Goal: Information Seeking & Learning: Understand process/instructions

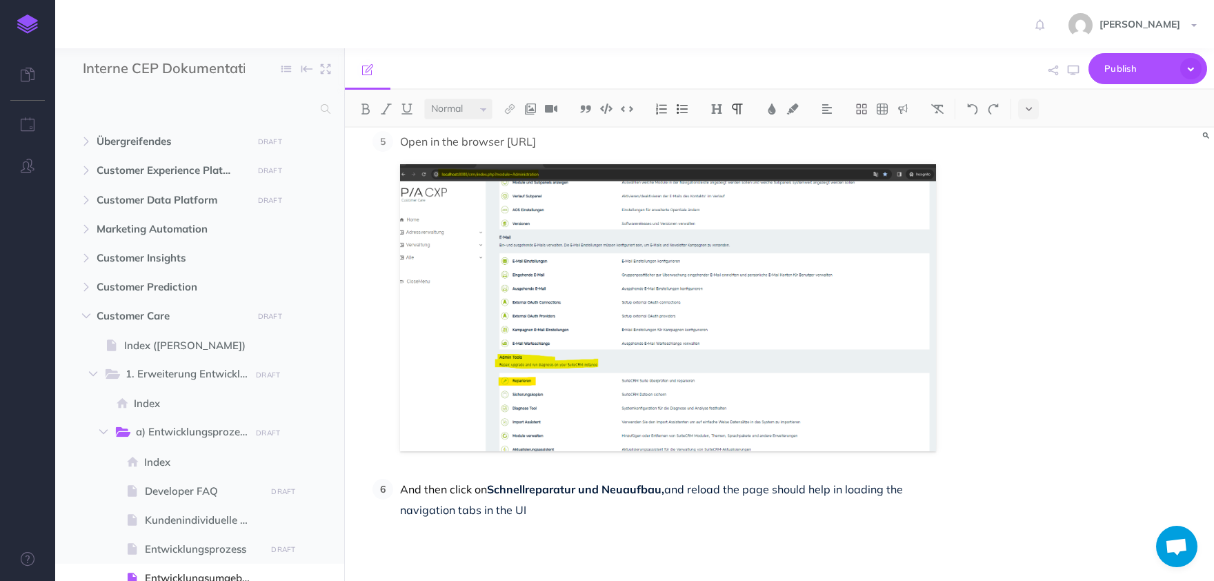
scroll to position [3373, 0]
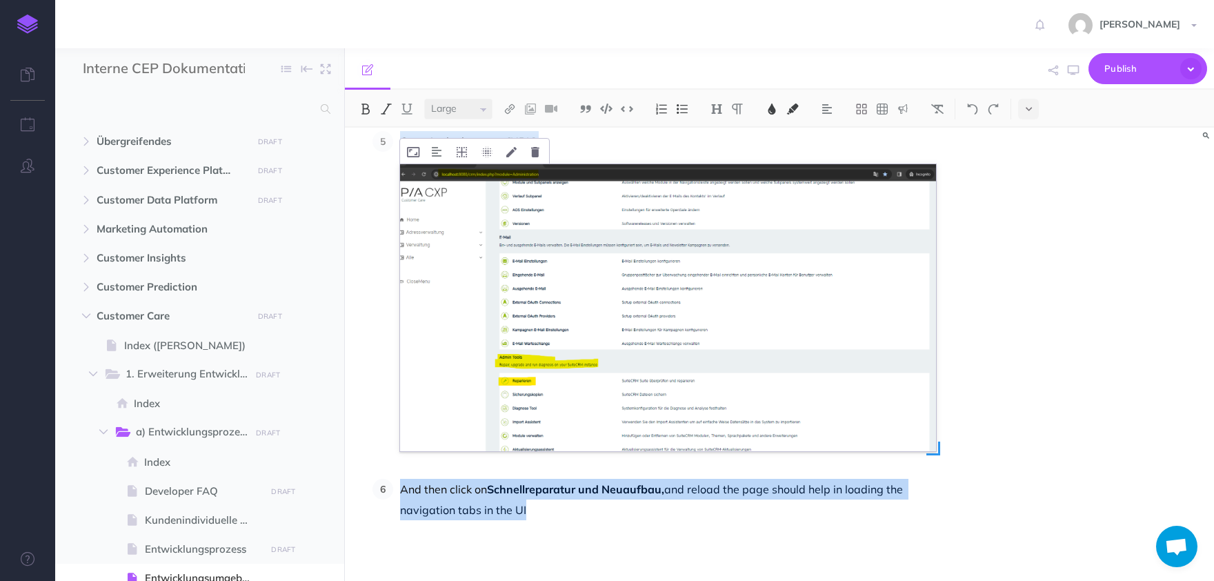
copy div "Loremipsumdolorsitam Consecteturadipiscin eli Seddoe Tempo Incid utlaboreet dol…"
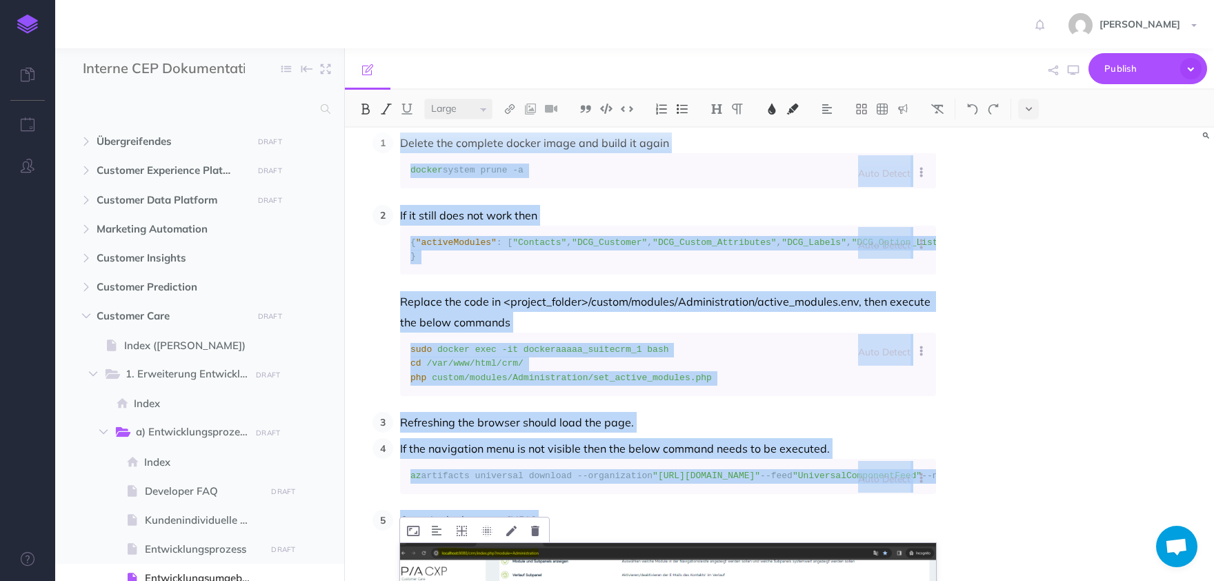
scroll to position [2797, 0]
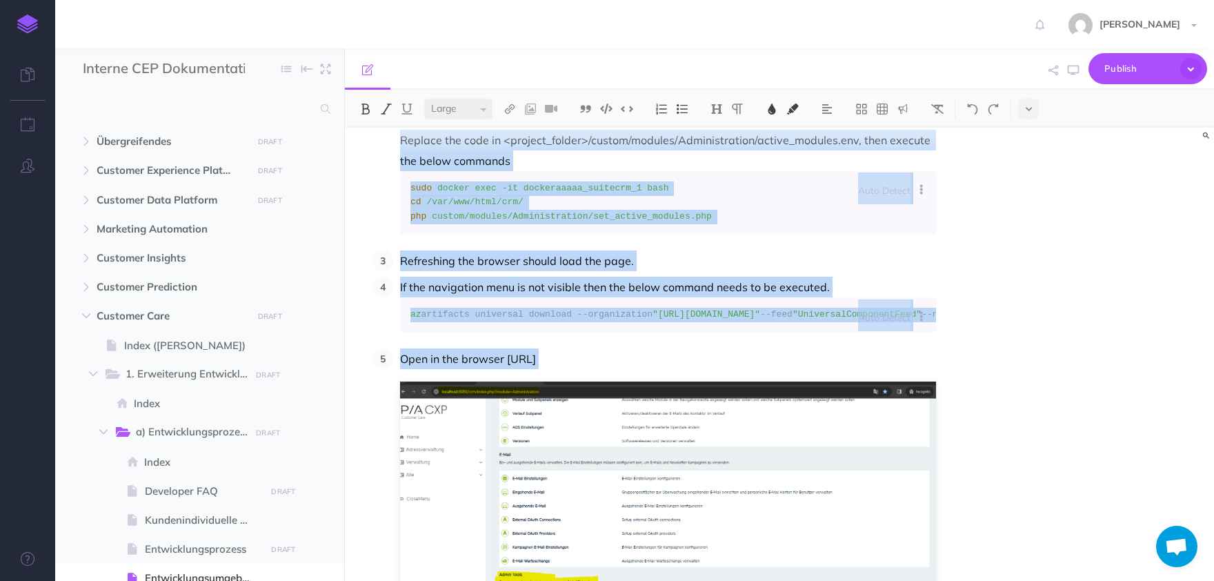
click at [603, 235] on li "If it still does not work then Auto Detect Auto Detection Plain Text Apache Bas…" at bounding box center [664, 138] width 543 height 191
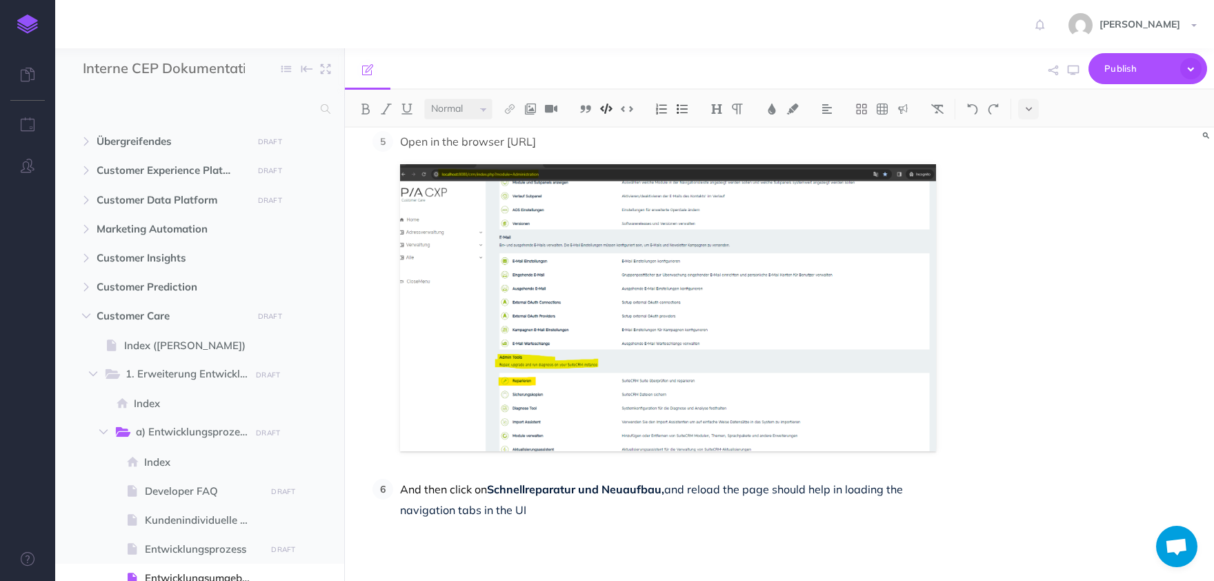
scroll to position [3373, 0]
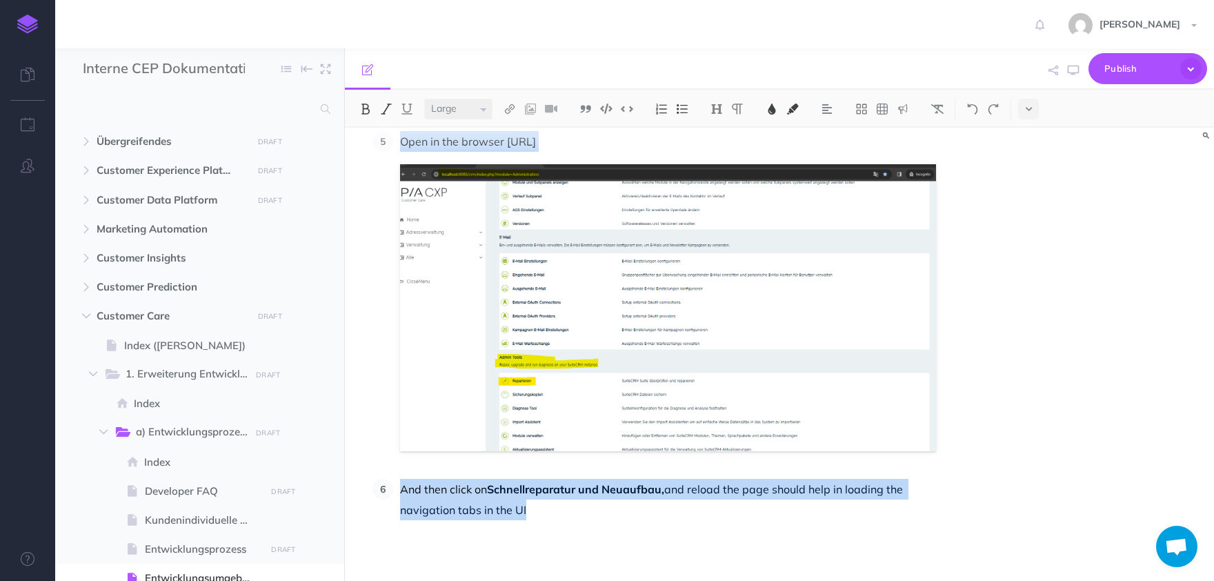
copy div "Loremipsumdolorsitam Consecteturadipiscin eli Seddoe Tempo Incid utlaboreet dol…"
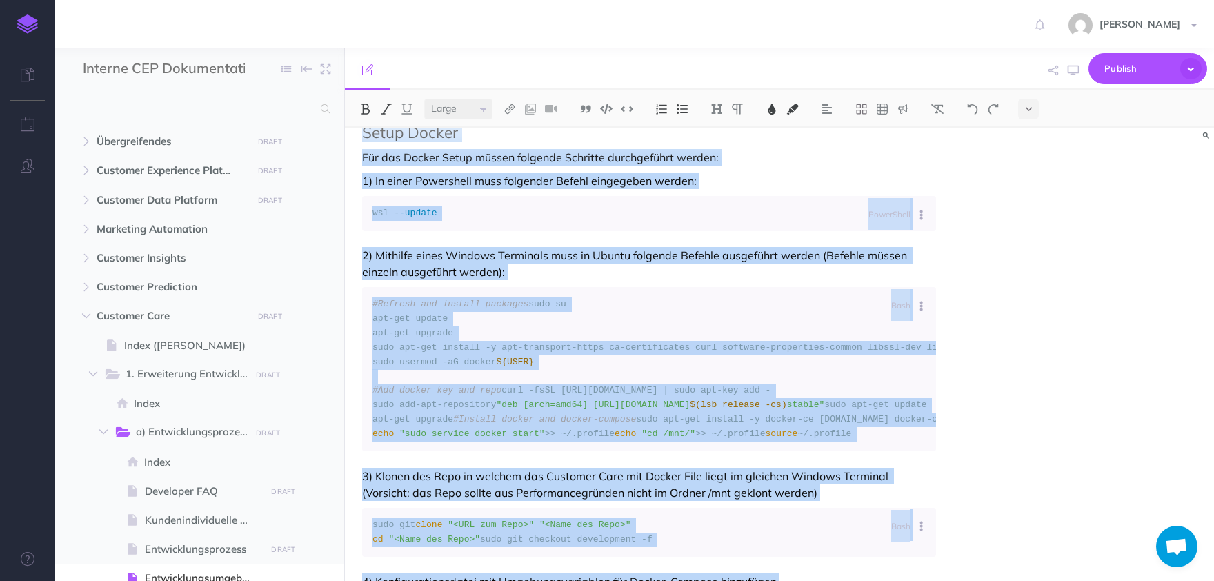
scroll to position [0, 0]
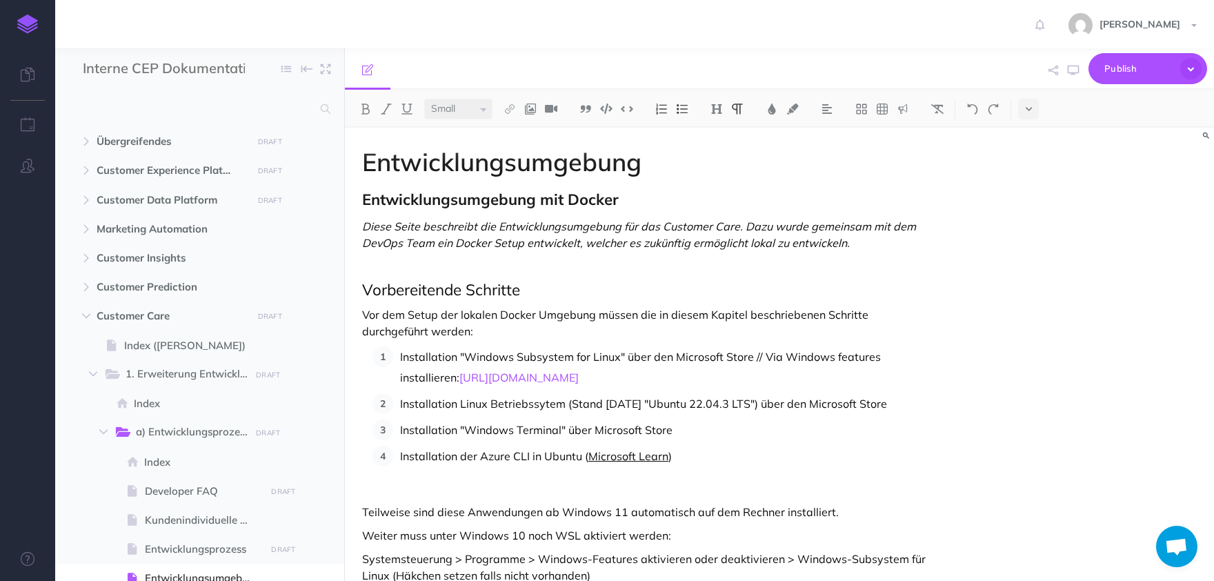
click at [636, 457] on link "Microsoft Learn" at bounding box center [628, 456] width 80 height 14
select select "null"
click at [636, 457] on link "Microsoft Learn" at bounding box center [628, 456] width 80 height 14
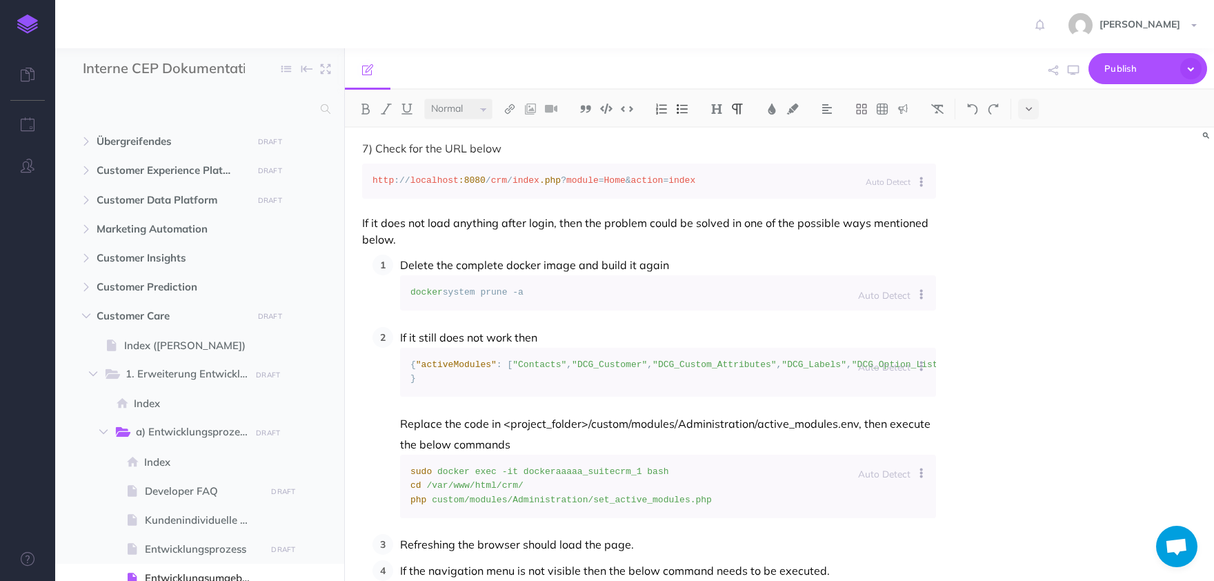
scroll to position [2523, 0]
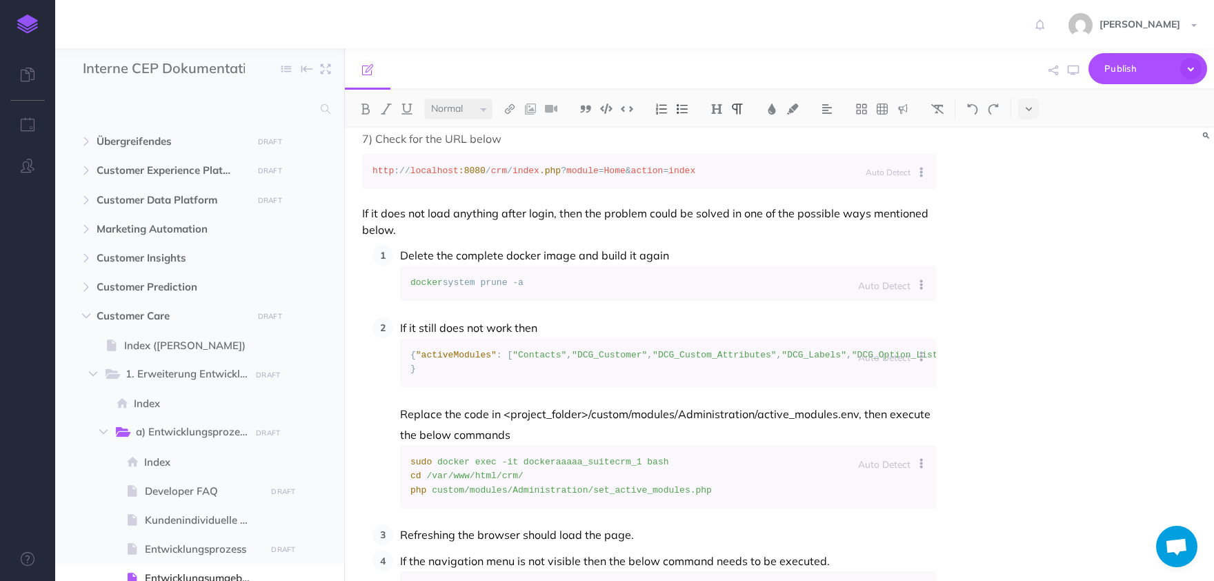
click at [483, 27] on span "-it adoring_keldysh /bin/bash" at bounding box center [504, 22] width 156 height 10
copy code "docker exec"
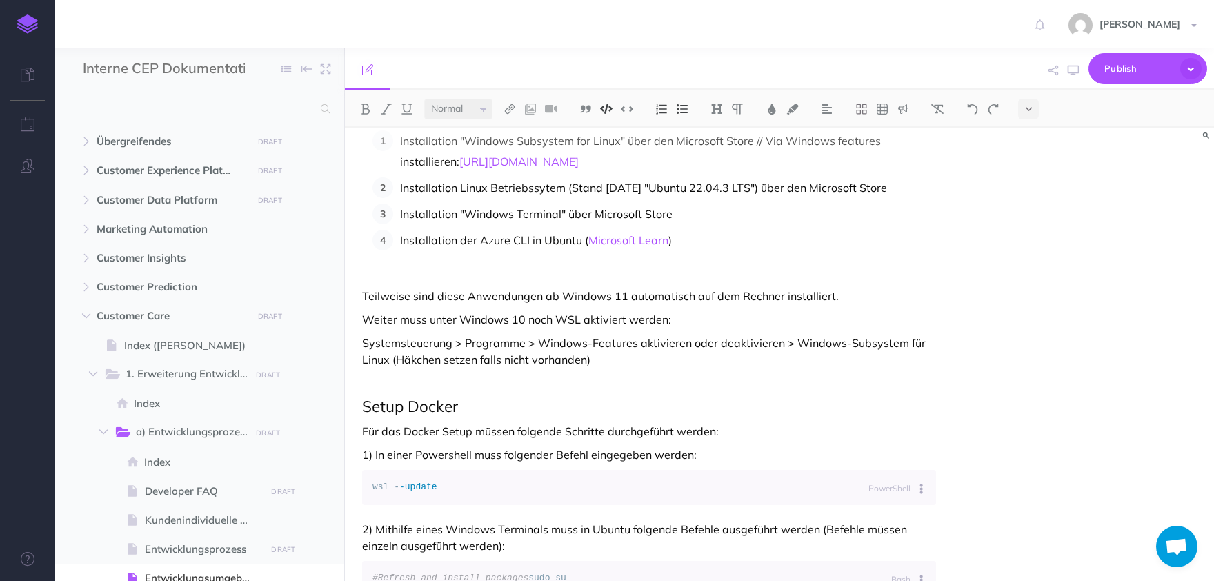
scroll to position [0, 0]
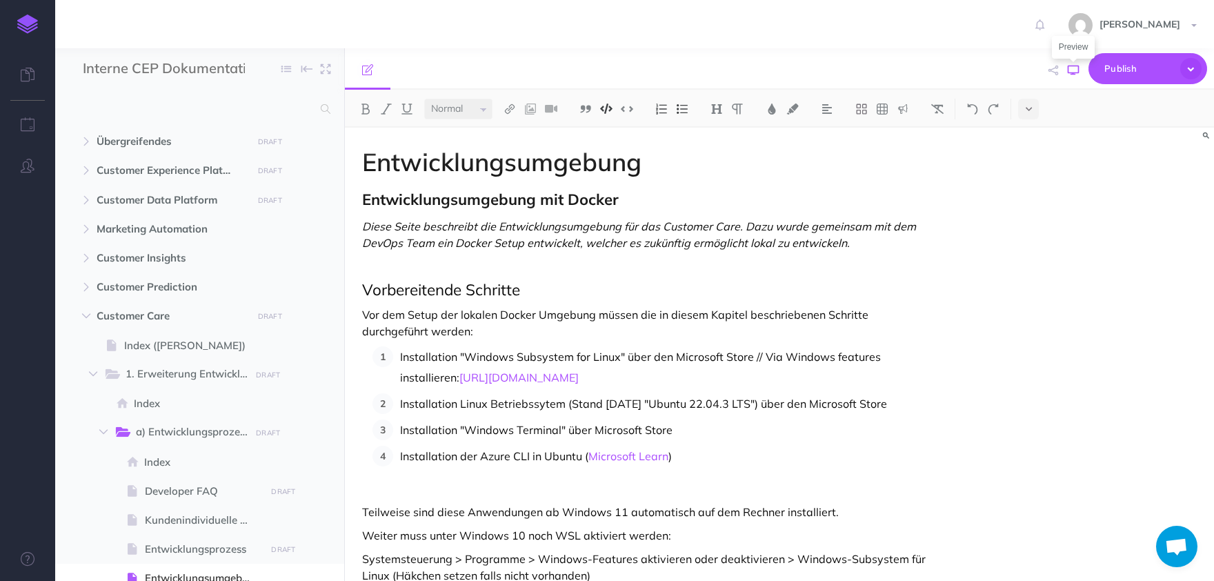
click at [1079, 66] on icon "button" at bounding box center [1073, 70] width 11 height 11
